Goal: Information Seeking & Learning: Check status

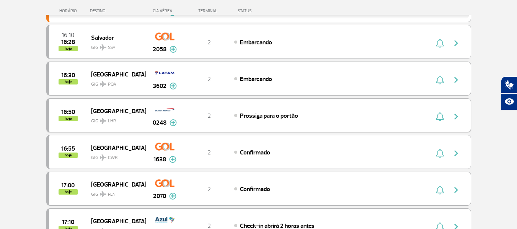
scroll to position [459, 0]
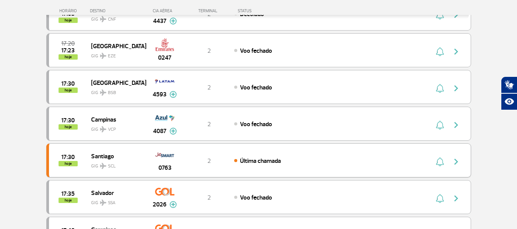
scroll to position [153, 0]
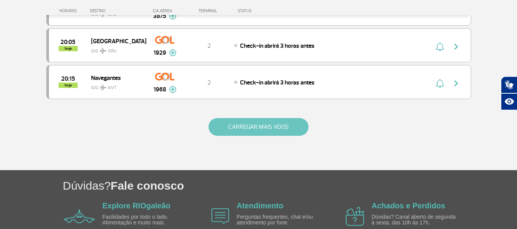
click at [266, 126] on button "CARREGAR MAIS VOOS" at bounding box center [259, 127] width 100 height 18
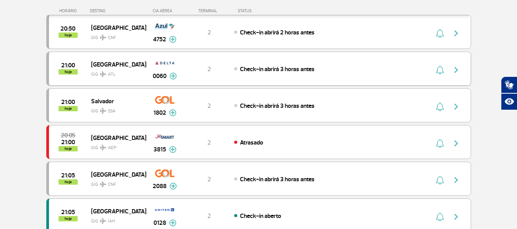
scroll to position [918, 0]
